Goal: Find specific page/section: Find specific page/section

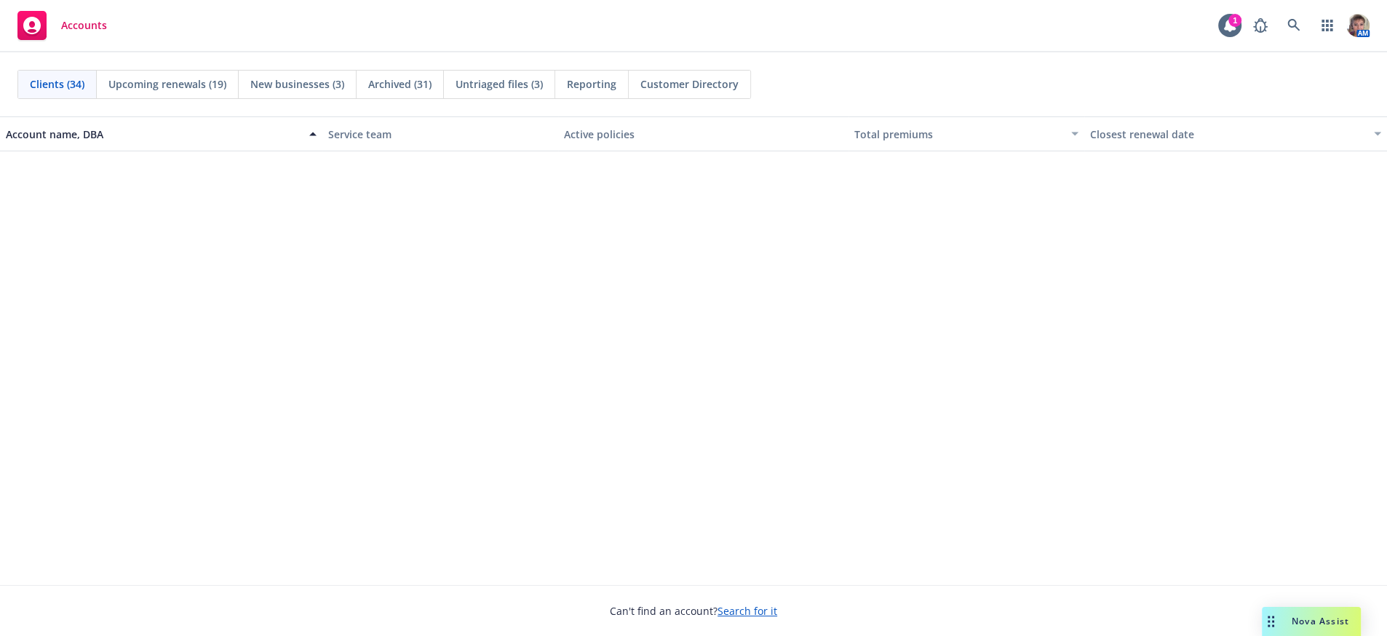
scroll to position [1551, 0]
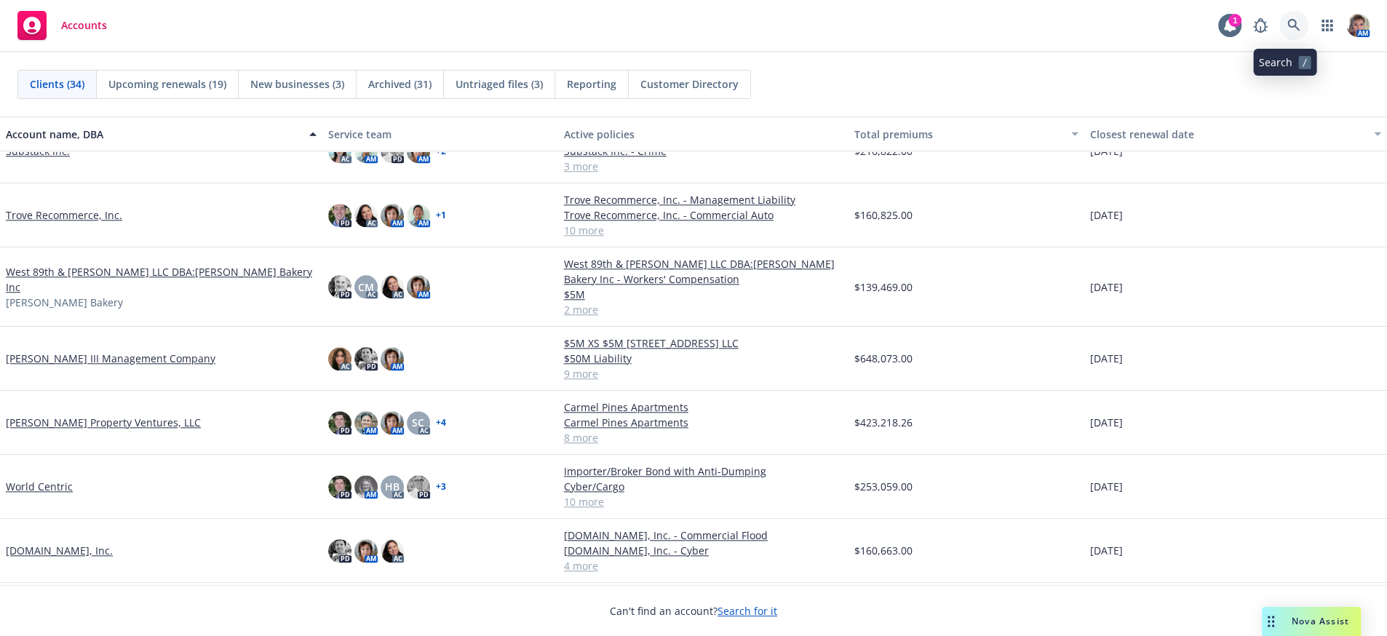
click at [1297, 25] on link at bounding box center [1293, 25] width 29 height 29
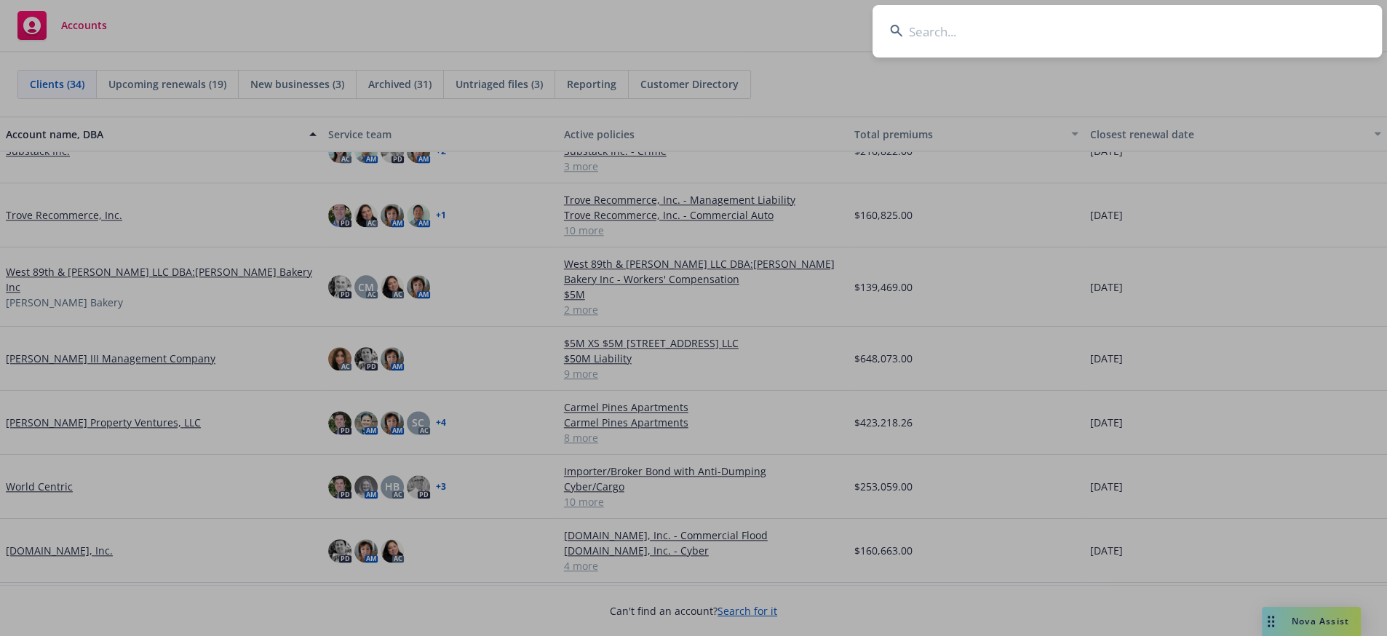
click at [1104, 36] on input at bounding box center [1126, 31] width 509 height 52
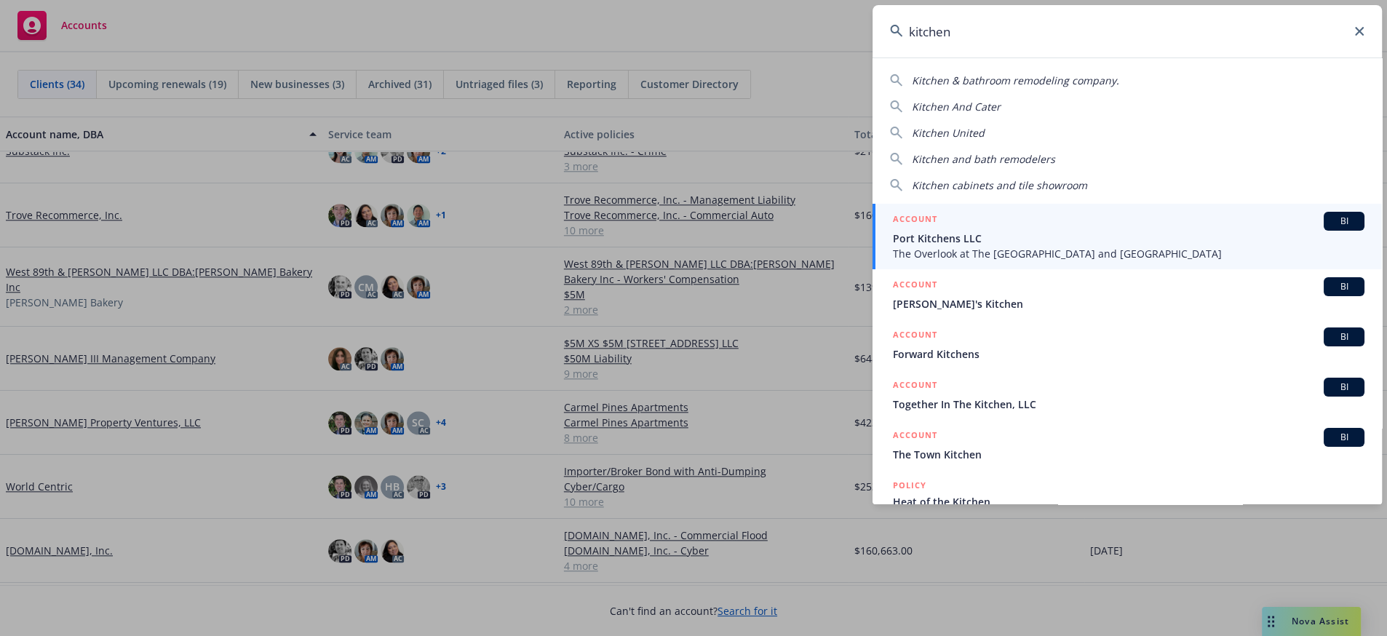
click at [995, 111] on span "Kitchen And Cater" at bounding box center [956, 107] width 89 height 14
type input "Kitchen And Cater"
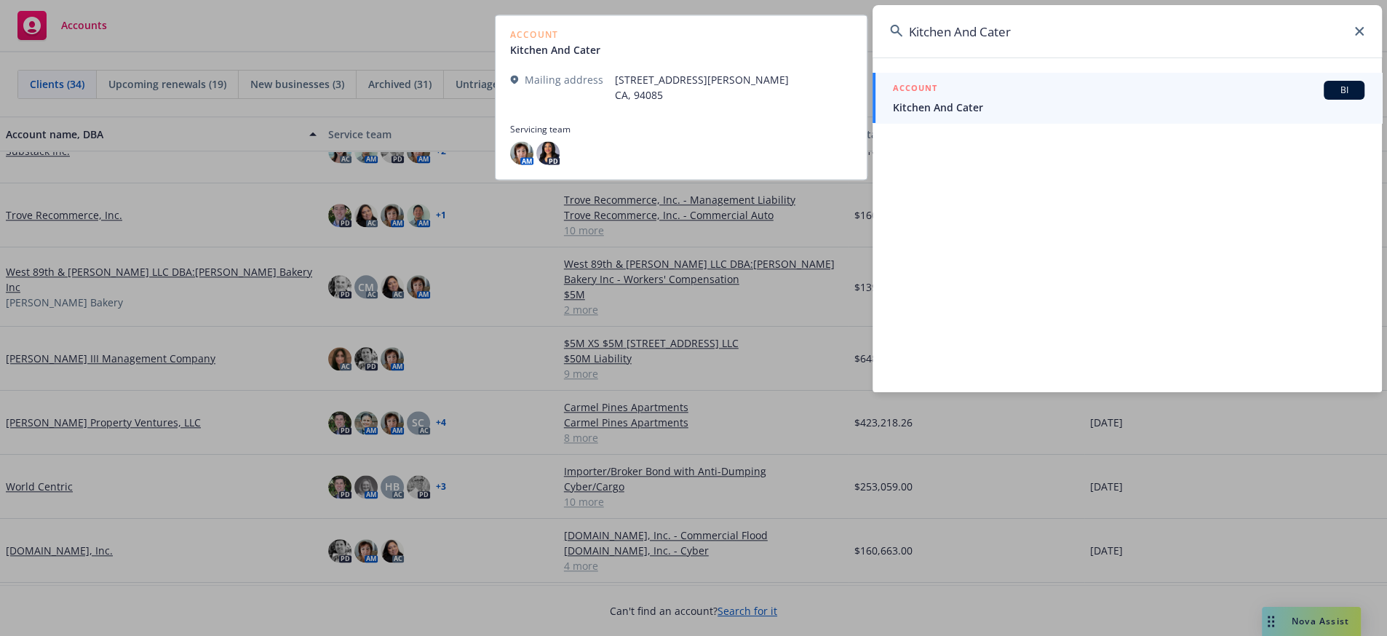
click at [995, 111] on span "Kitchen And Cater" at bounding box center [1128, 107] width 471 height 15
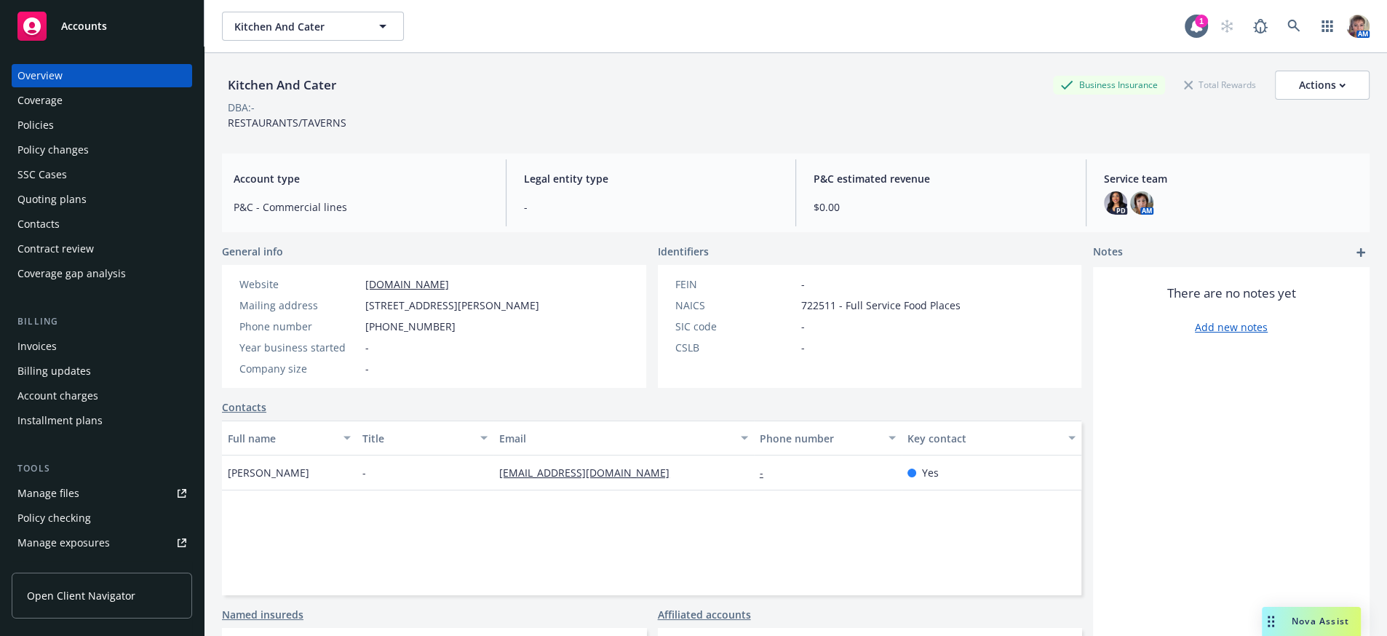
click at [506, 334] on div "Phone number [PHONE_NUMBER]" at bounding box center [389, 326] width 311 height 15
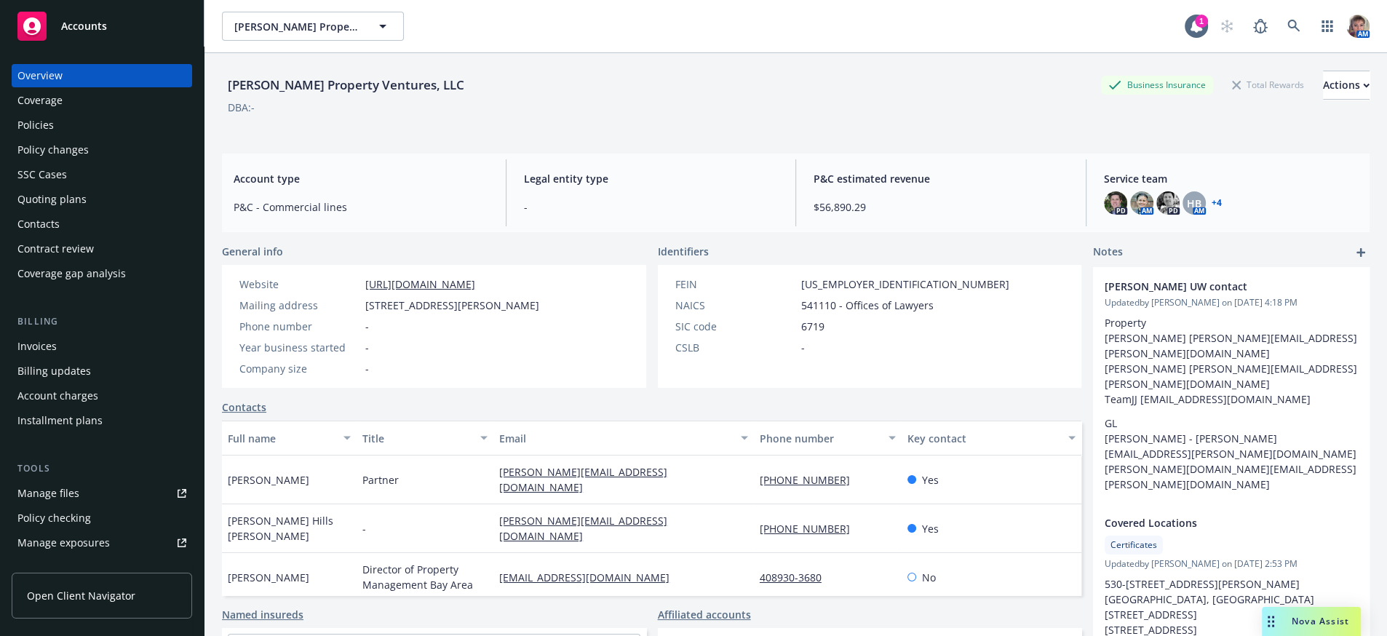
click at [515, 107] on div "DBA: -" at bounding box center [795, 107] width 1147 height 15
